Goal: Find specific page/section: Find specific page/section

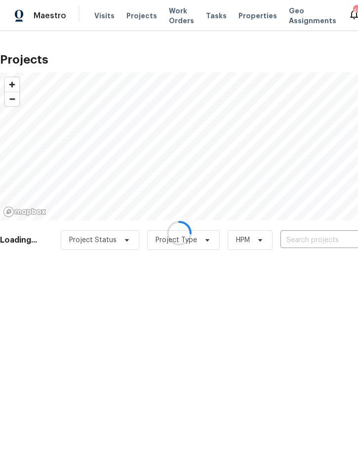
click at [306, 236] on div at bounding box center [179, 233] width 358 height 466
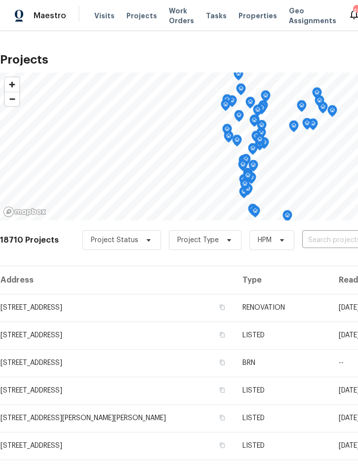
click at [326, 245] on input "text" at bounding box center [358, 240] width 113 height 15
type input "5212 wat"
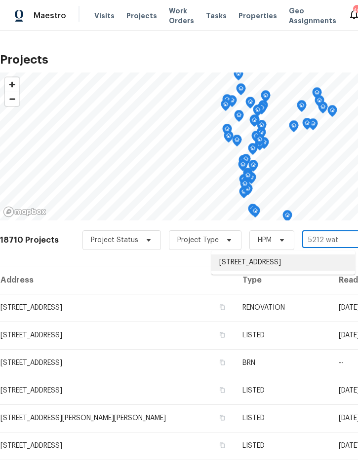
click at [269, 258] on li "[STREET_ADDRESS]" at bounding box center [283, 262] width 144 height 16
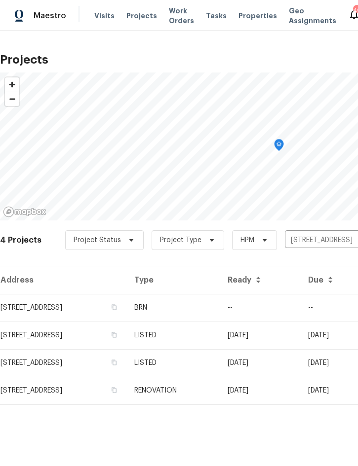
click at [219, 304] on td "BRN" at bounding box center [172, 308] width 93 height 28
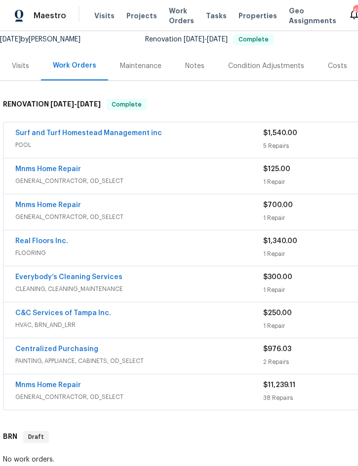
scroll to position [98, 0]
click at [118, 130] on link "Surf and Turf Homestead Management inc" at bounding box center [88, 133] width 146 height 7
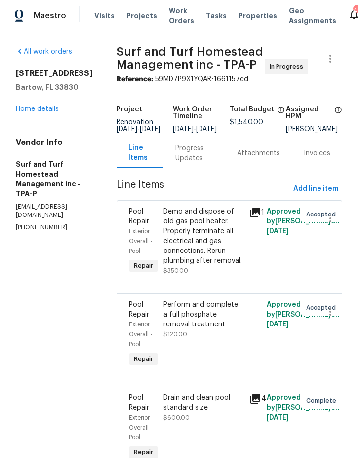
click at [251, 215] on icon at bounding box center [255, 213] width 10 height 10
